Goal: Task Accomplishment & Management: Use online tool/utility

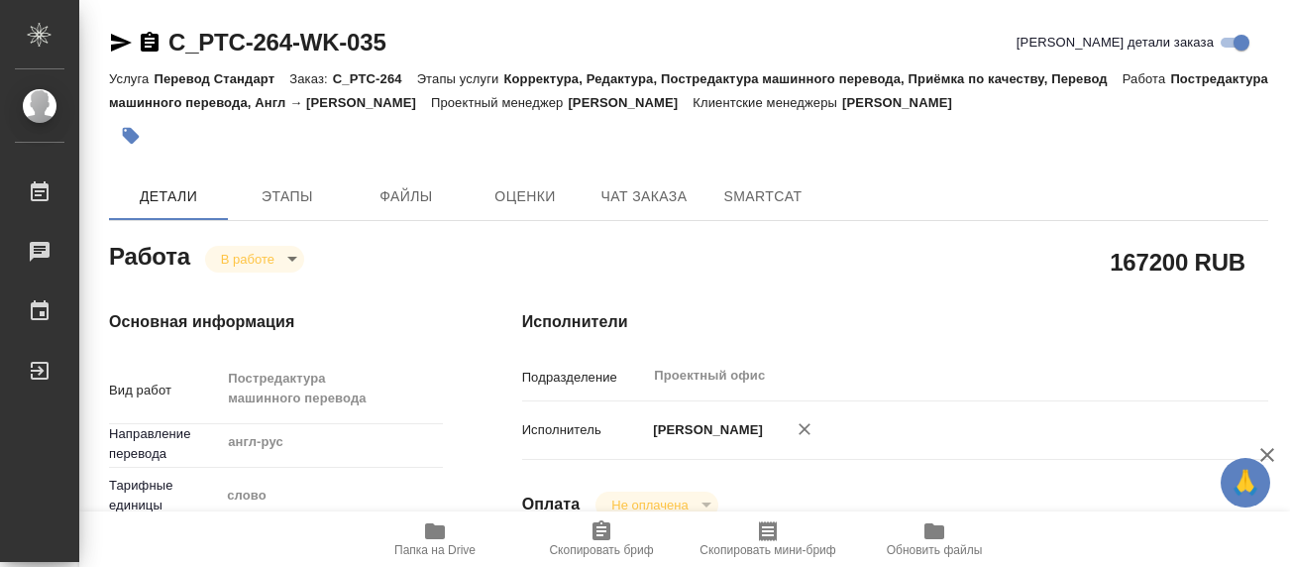
click at [294, 261] on body "🙏 .cls-1 fill:#fff; AWATERA [PERSON_NAME] 0 Чаты График Выйти C_PTC-264-WK-035 …" at bounding box center [645, 283] width 1290 height 567
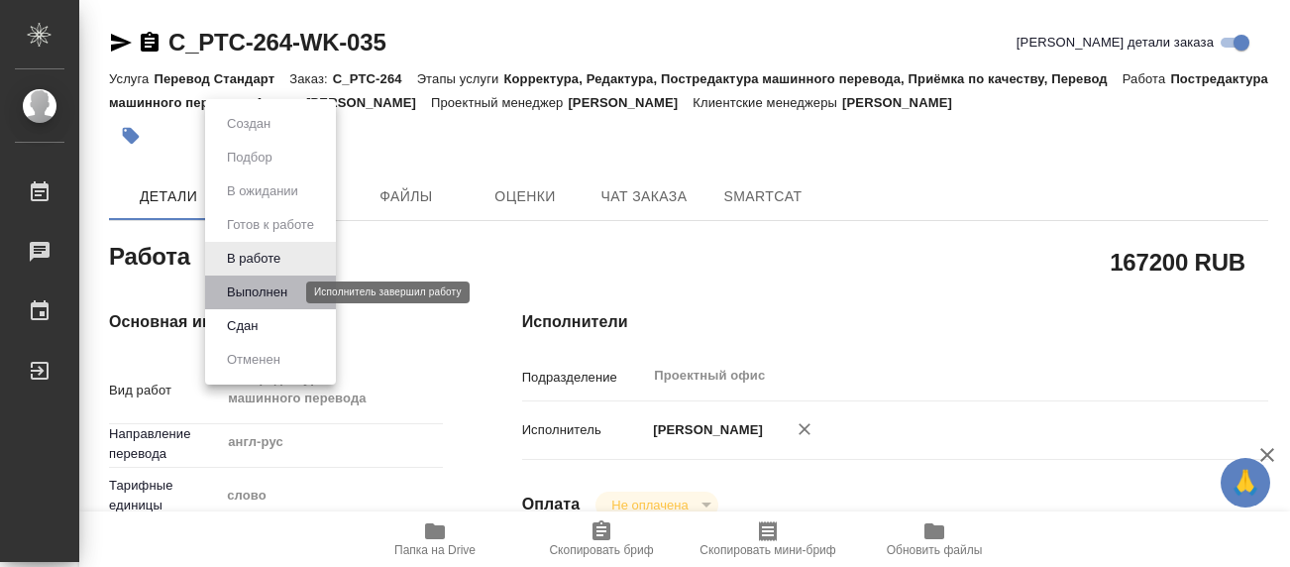
click at [270, 295] on button "Выполнен" at bounding box center [257, 292] width 72 height 22
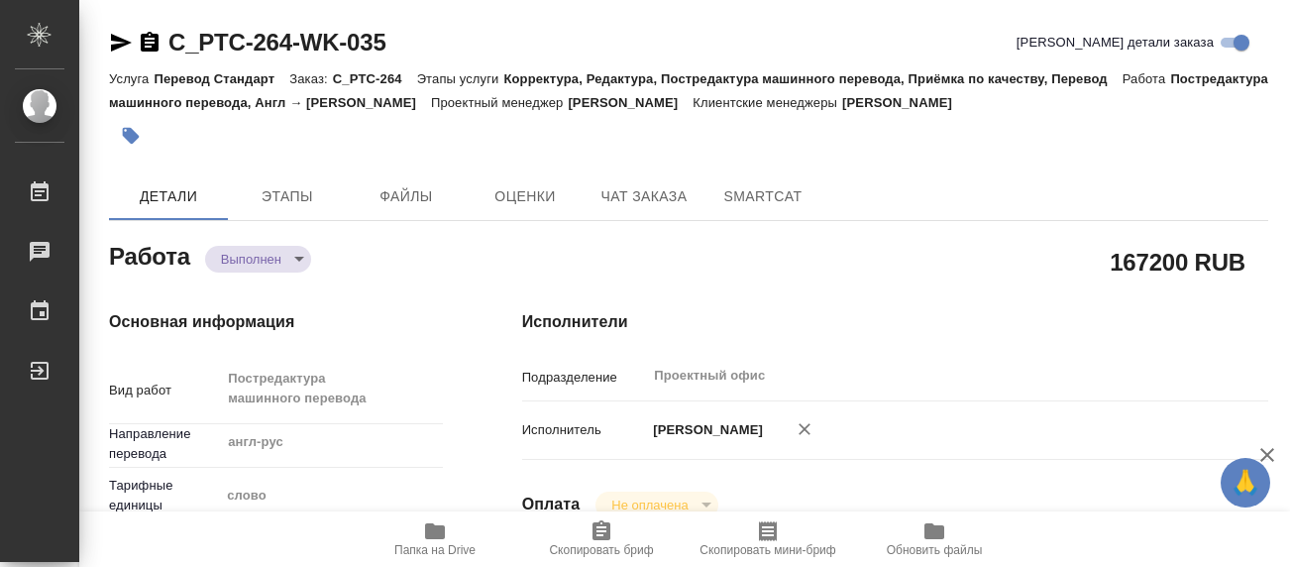
type textarea "x"
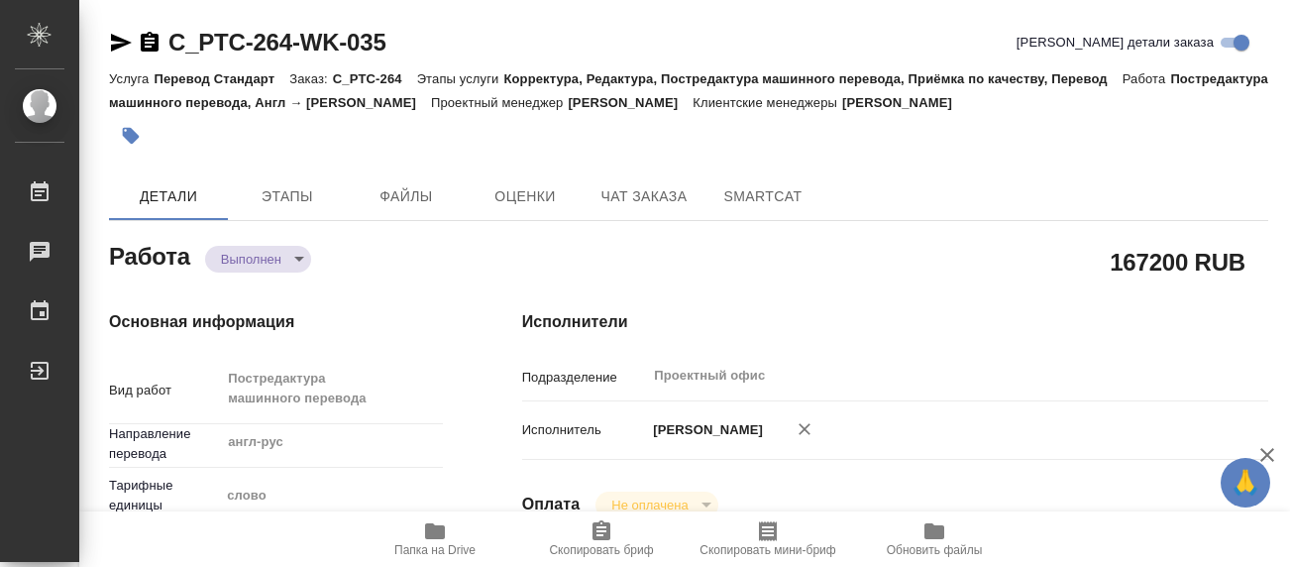
type textarea "x"
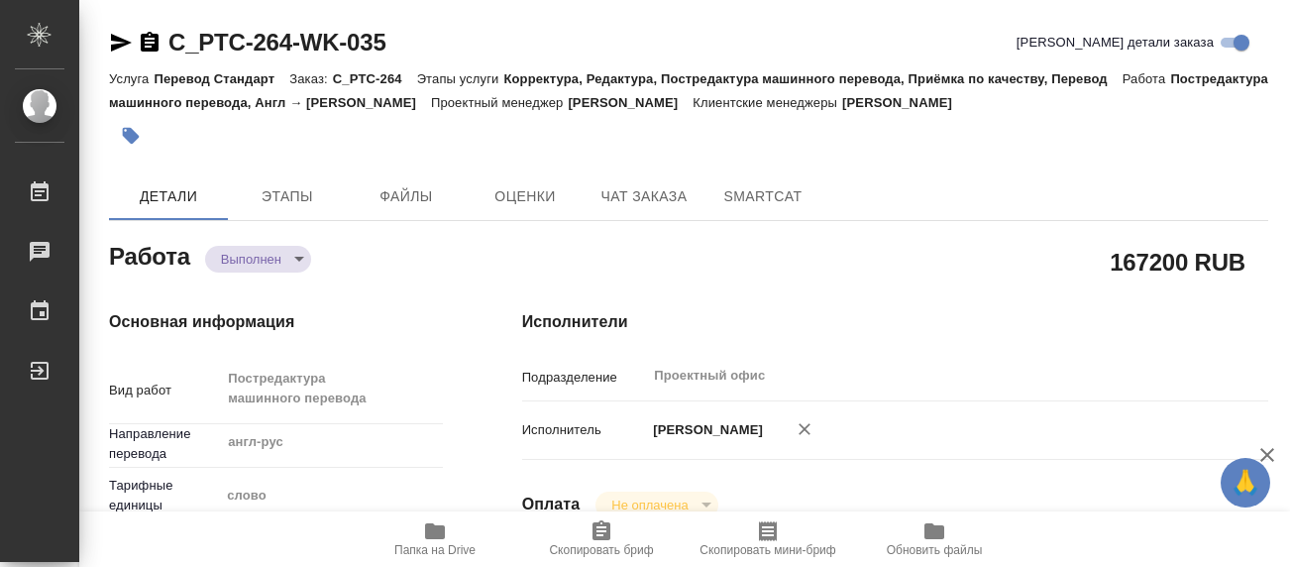
type textarea "x"
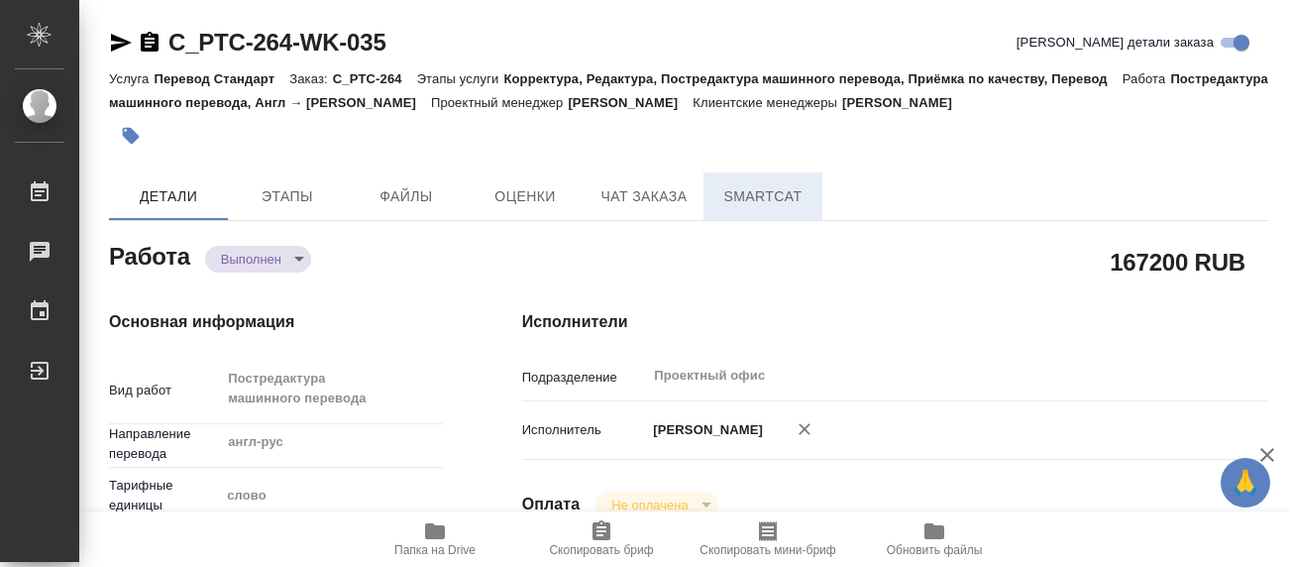
click at [755, 203] on span "SmartCat" at bounding box center [763, 196] width 95 height 25
